Goal: Check status

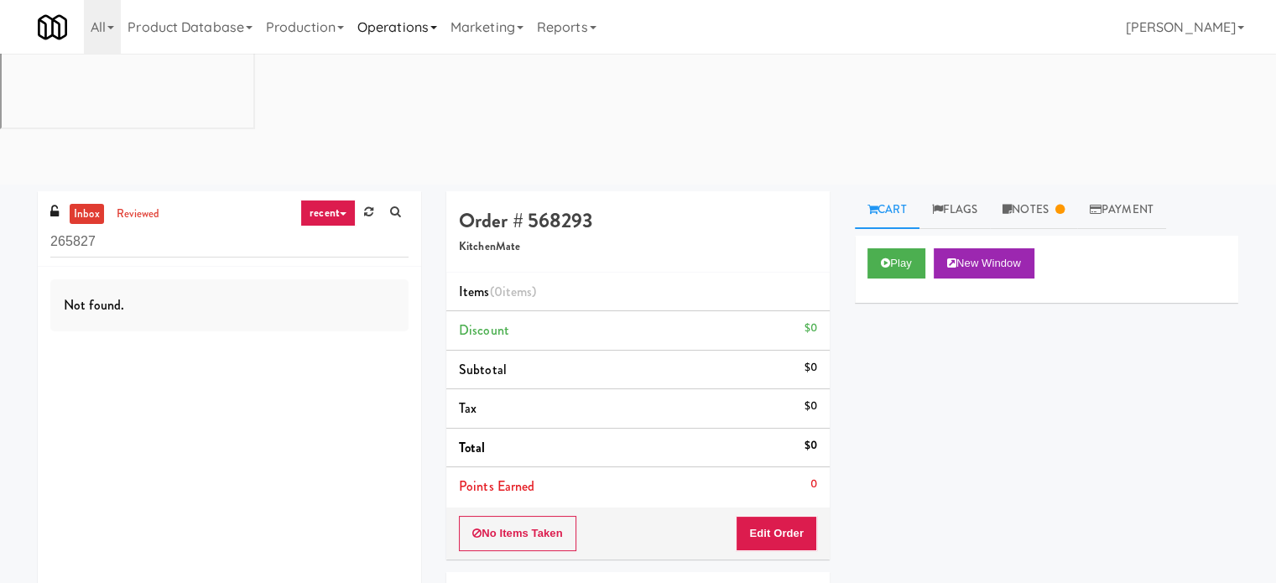
click at [398, 22] on link "Operations" at bounding box center [397, 27] width 93 height 54
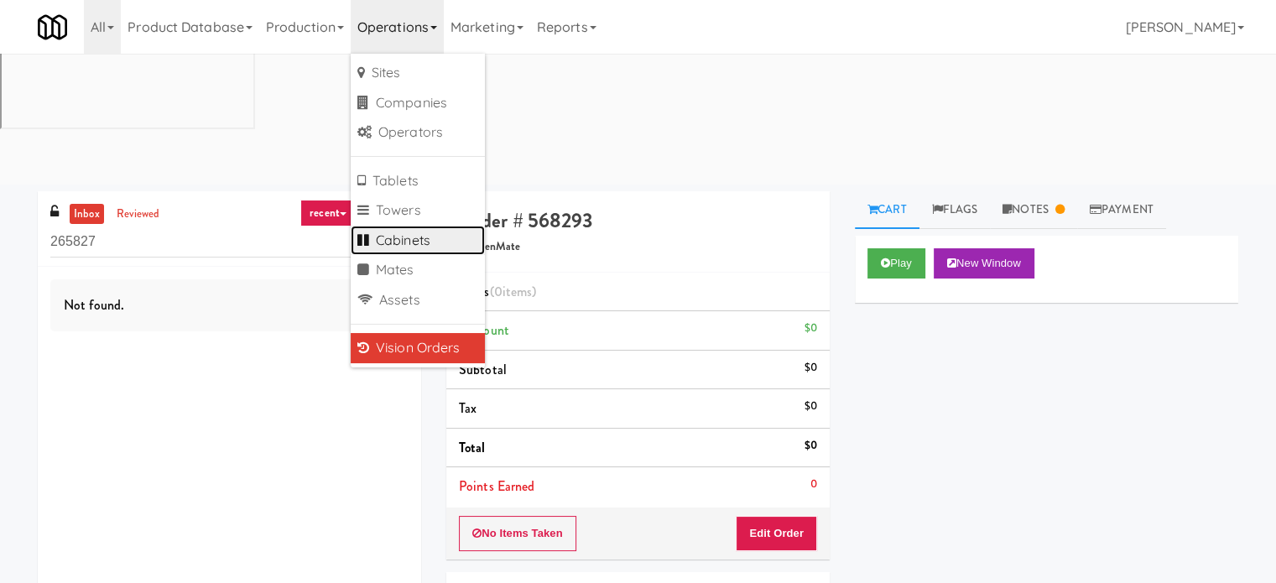
click at [418, 232] on link "Cabinets" at bounding box center [418, 241] width 134 height 30
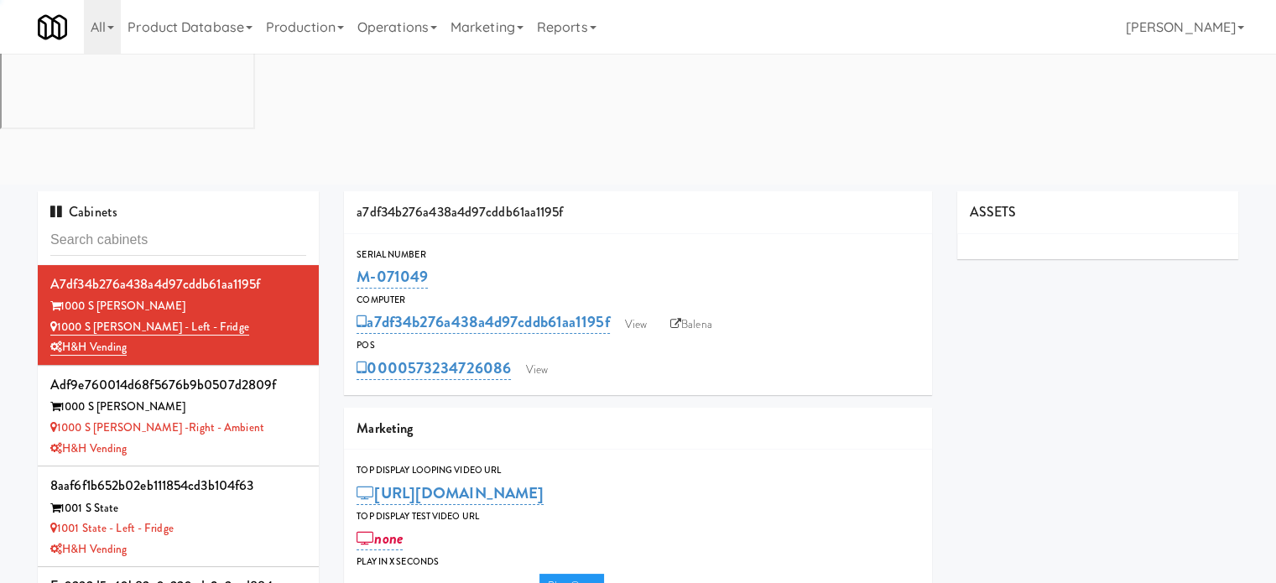
click at [165, 225] on input "text" at bounding box center [178, 240] width 256 height 31
type input "Eleven55 - Pantry"
type input "3"
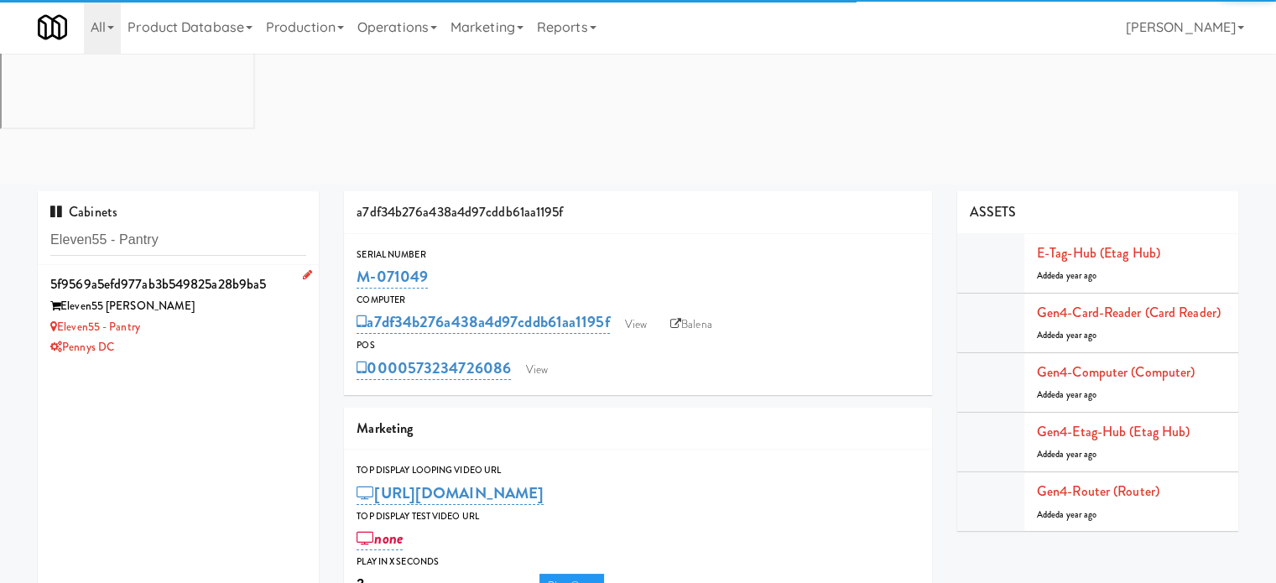
type input "Eleven55 - Pantry"
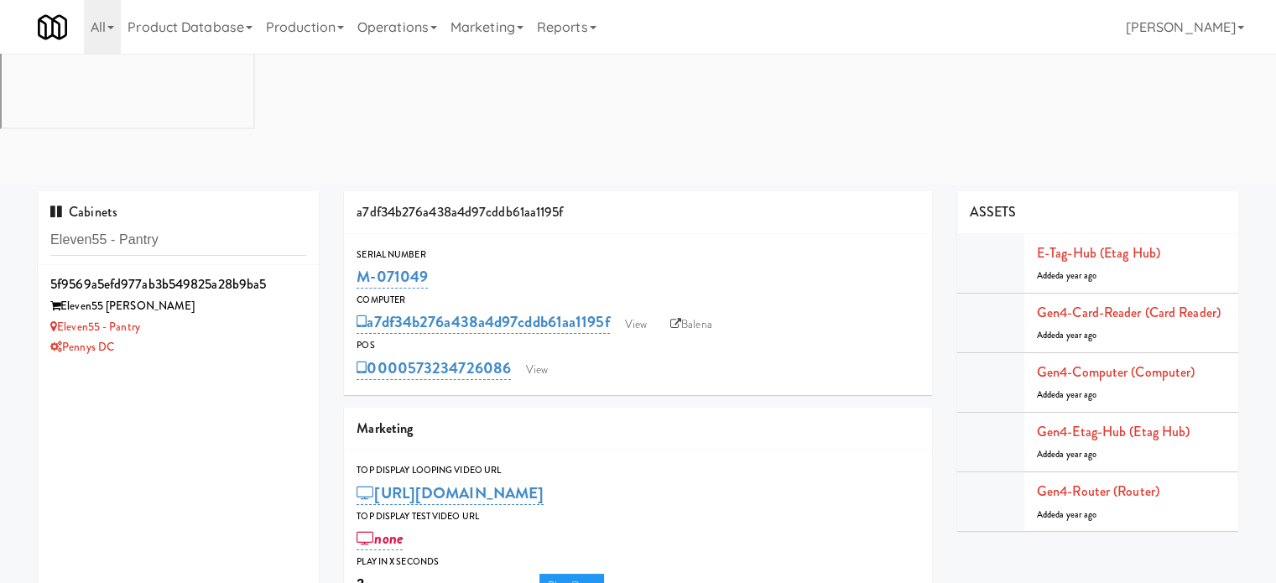
drag, startPoint x: 227, startPoint y: 196, endPoint x: 311, endPoint y: 181, distance: 85.2
click at [229, 317] on div "Eleven55 - Pantry" at bounding box center [178, 327] width 256 height 21
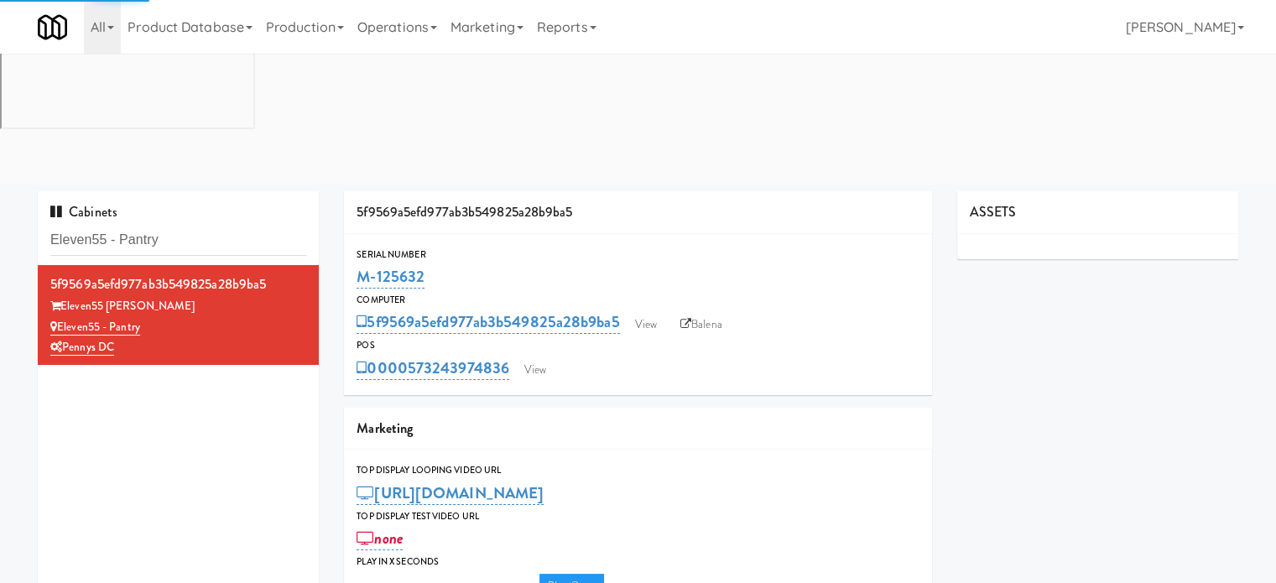
type input "3"
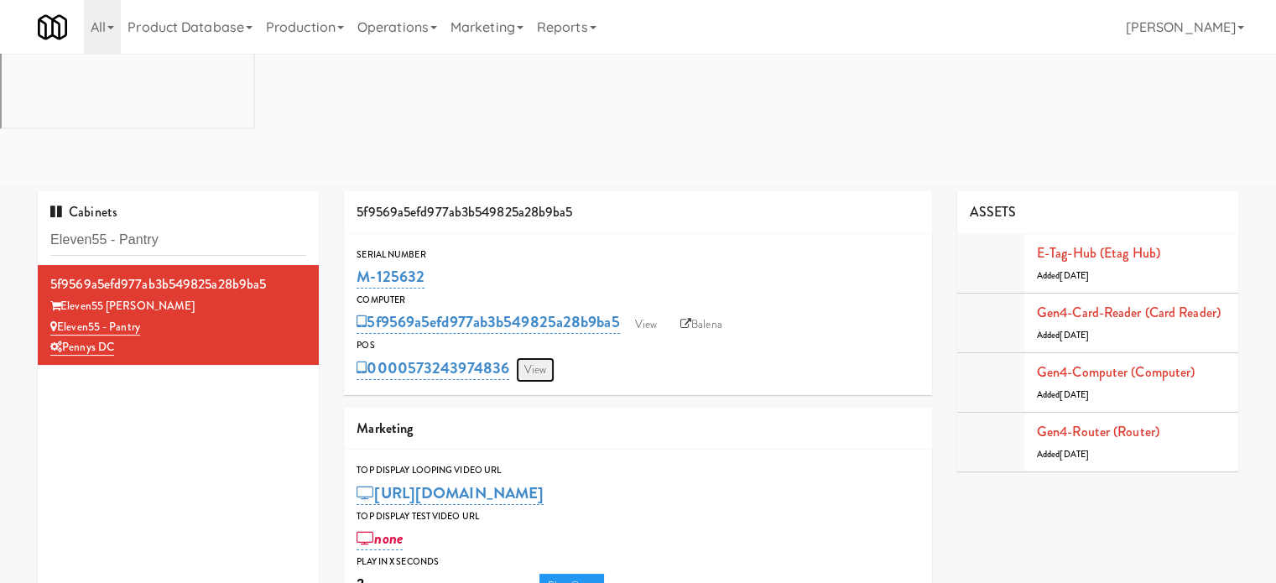
click at [543, 357] on link "View" at bounding box center [535, 369] width 39 height 25
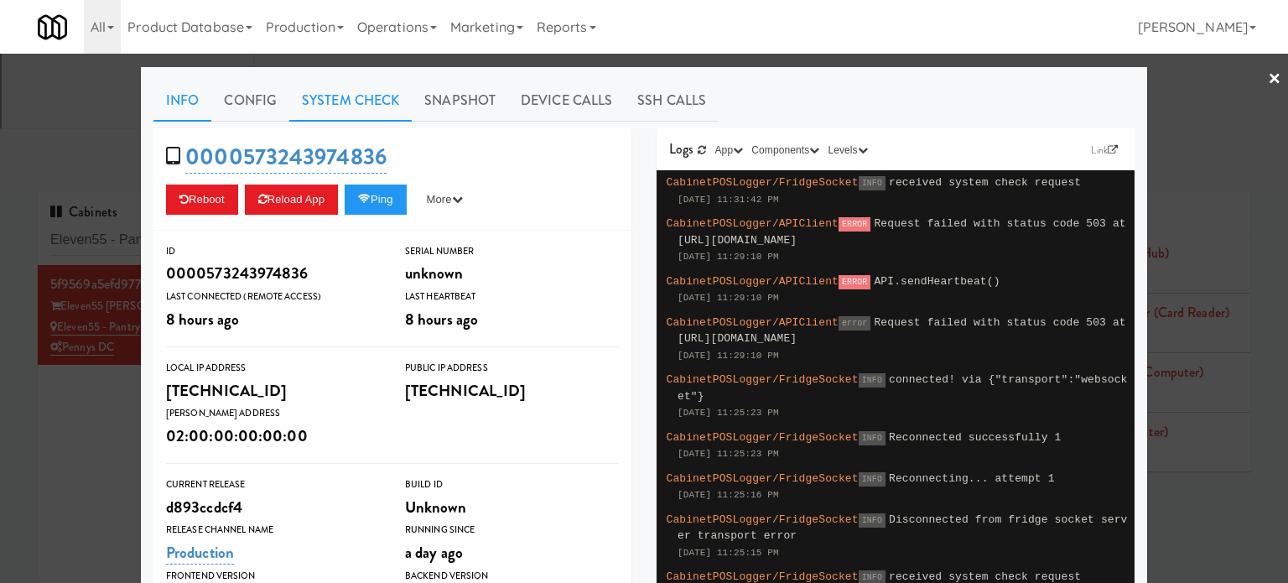
click at [335, 100] on link "System Check" at bounding box center [350, 101] width 122 height 42
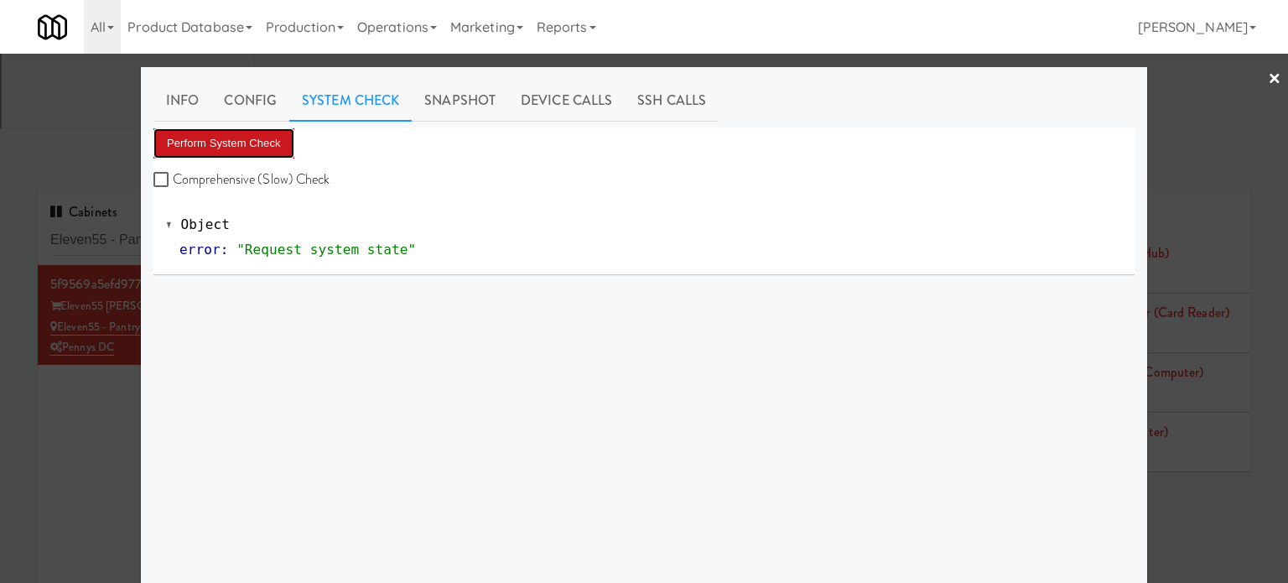
click at [238, 148] on button "Perform System Check" at bounding box center [223, 143] width 141 height 30
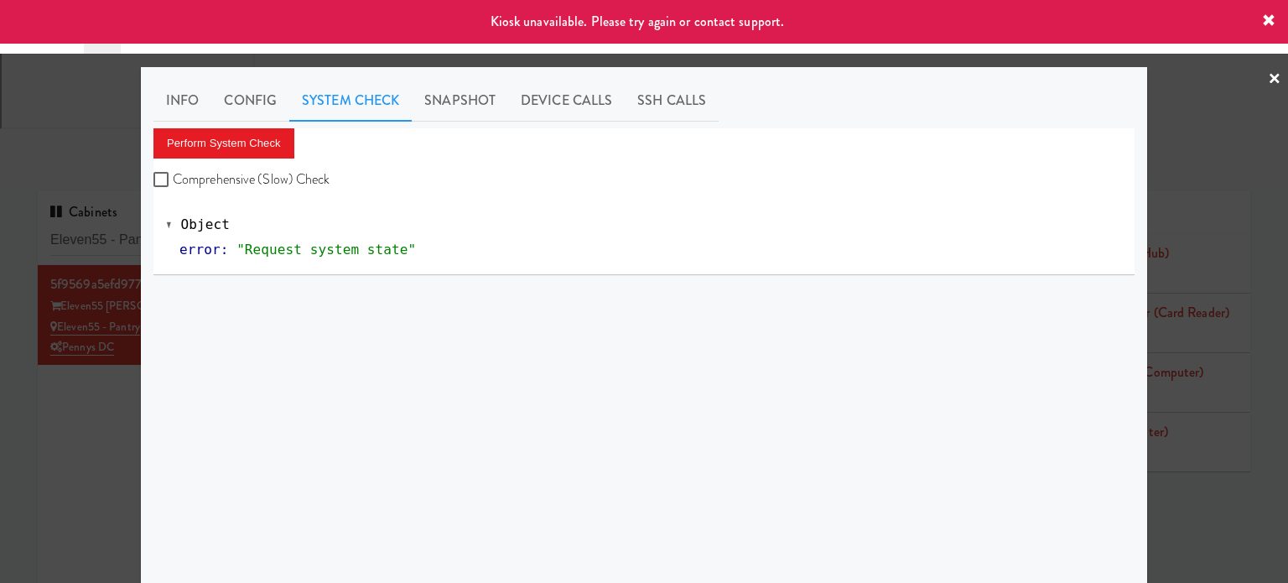
click at [111, 268] on div at bounding box center [644, 291] width 1288 height 583
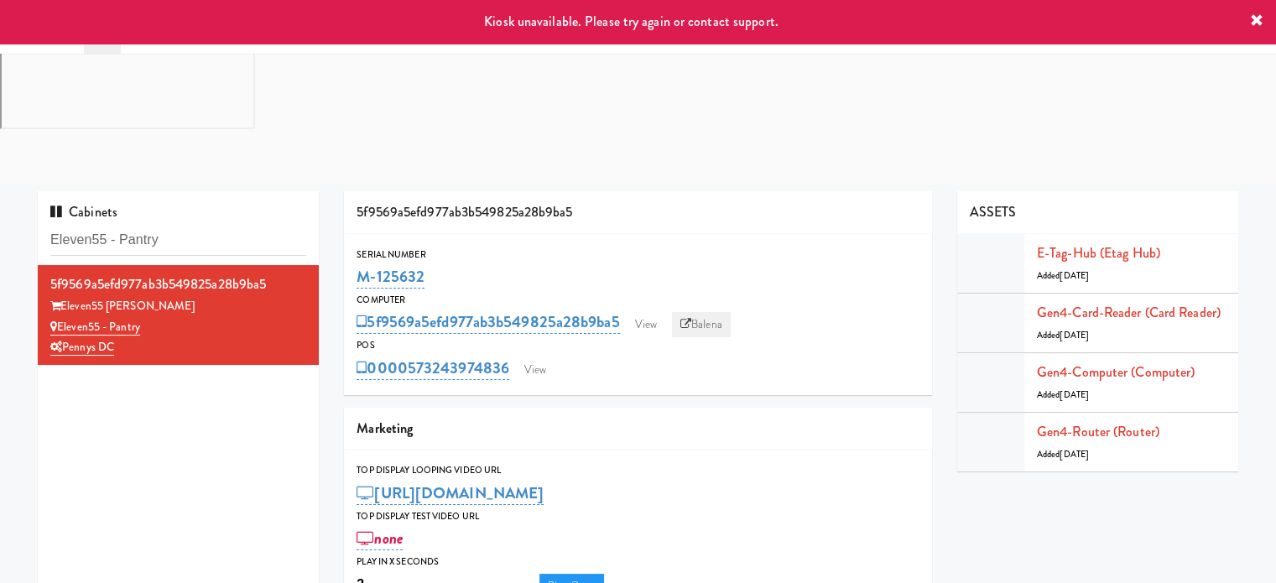
click at [713, 312] on link "Balena" at bounding box center [701, 324] width 59 height 25
